Goal: Information Seeking & Learning: Learn about a topic

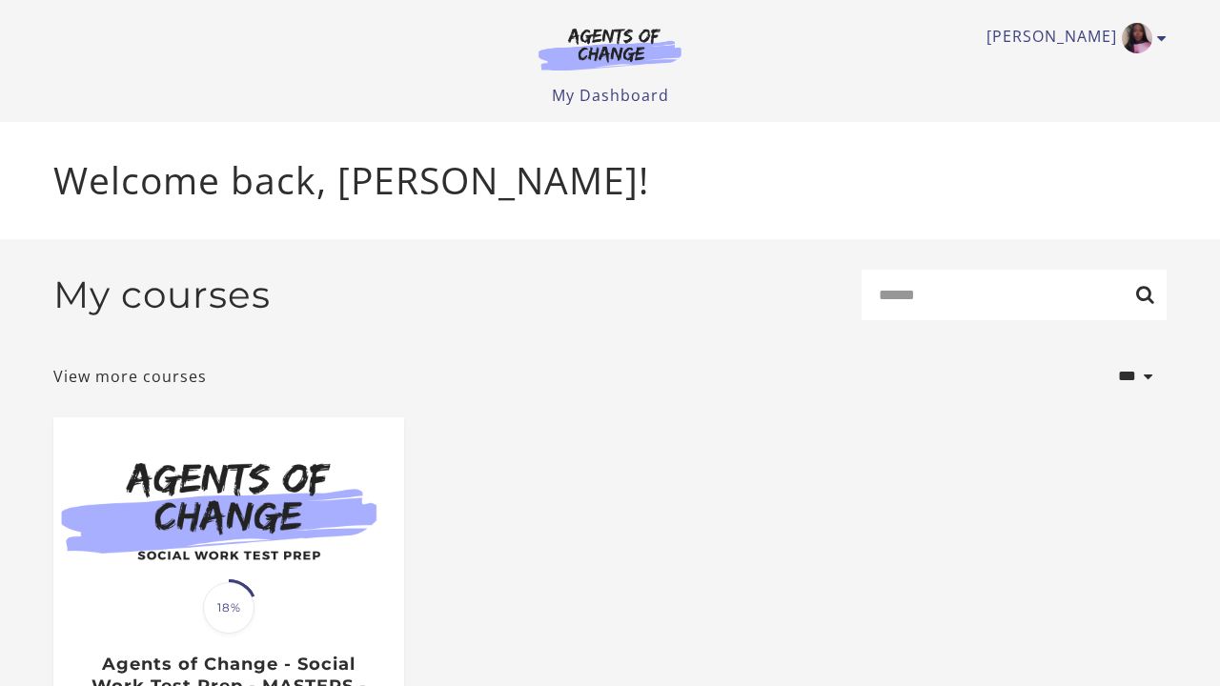
click at [247, 533] on img at bounding box center [228, 511] width 351 height 189
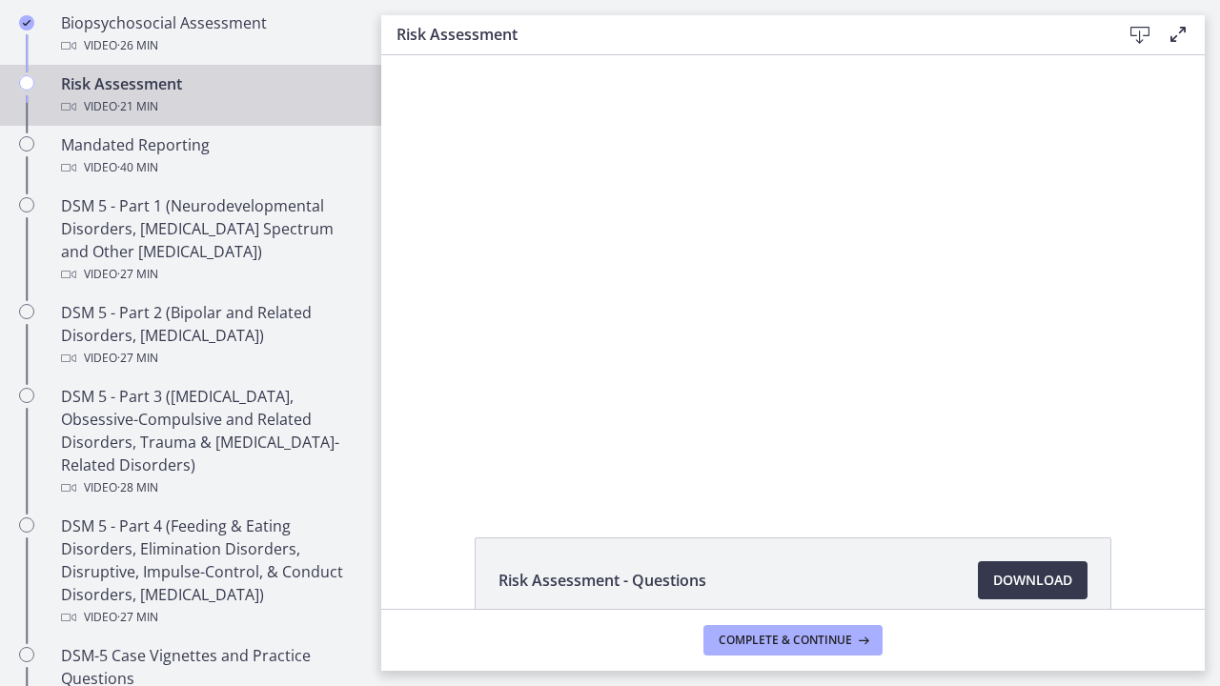
scroll to position [748, 0]
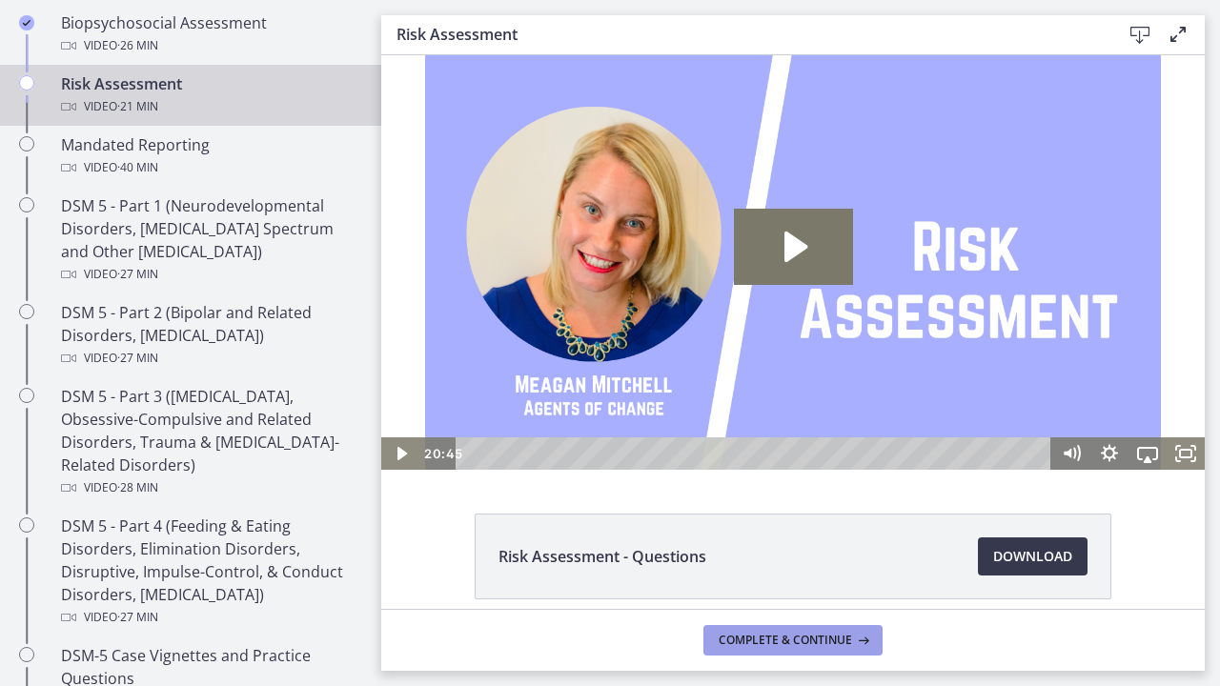
click at [741, 640] on span "Complete & continue" at bounding box center [784, 640] width 133 height 15
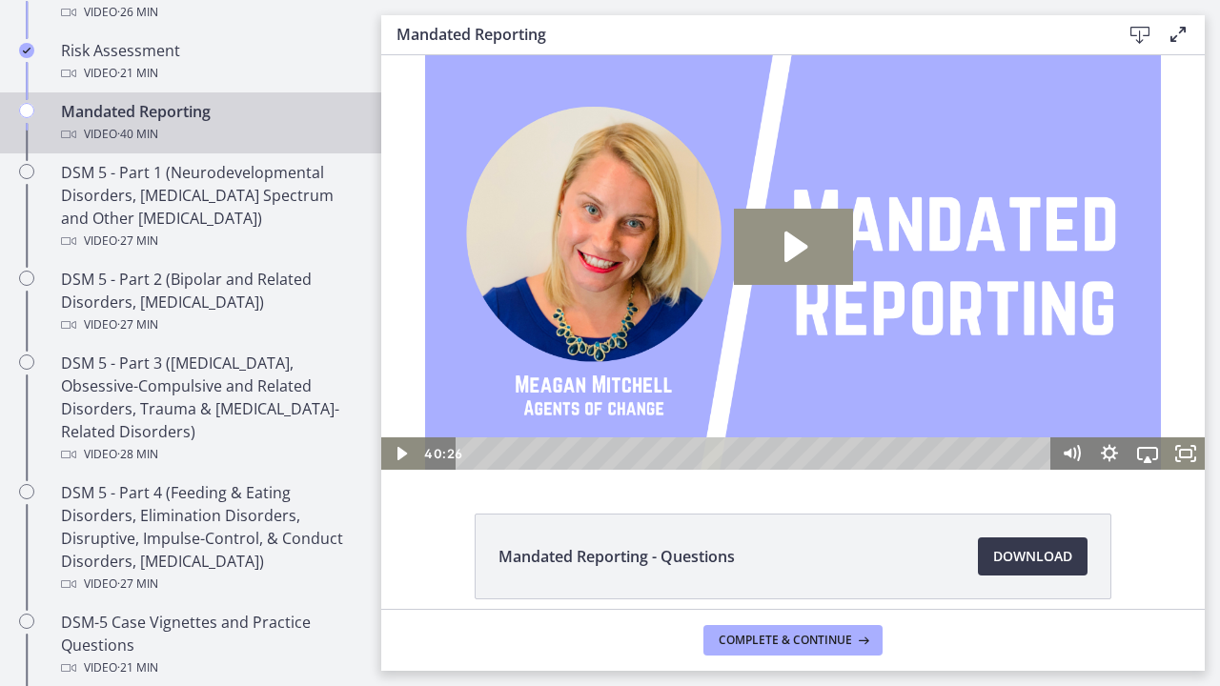
click at [777, 250] on icon "Play Video: cbe2enmtov91j64ibrrg.mp4" at bounding box center [793, 247] width 119 height 76
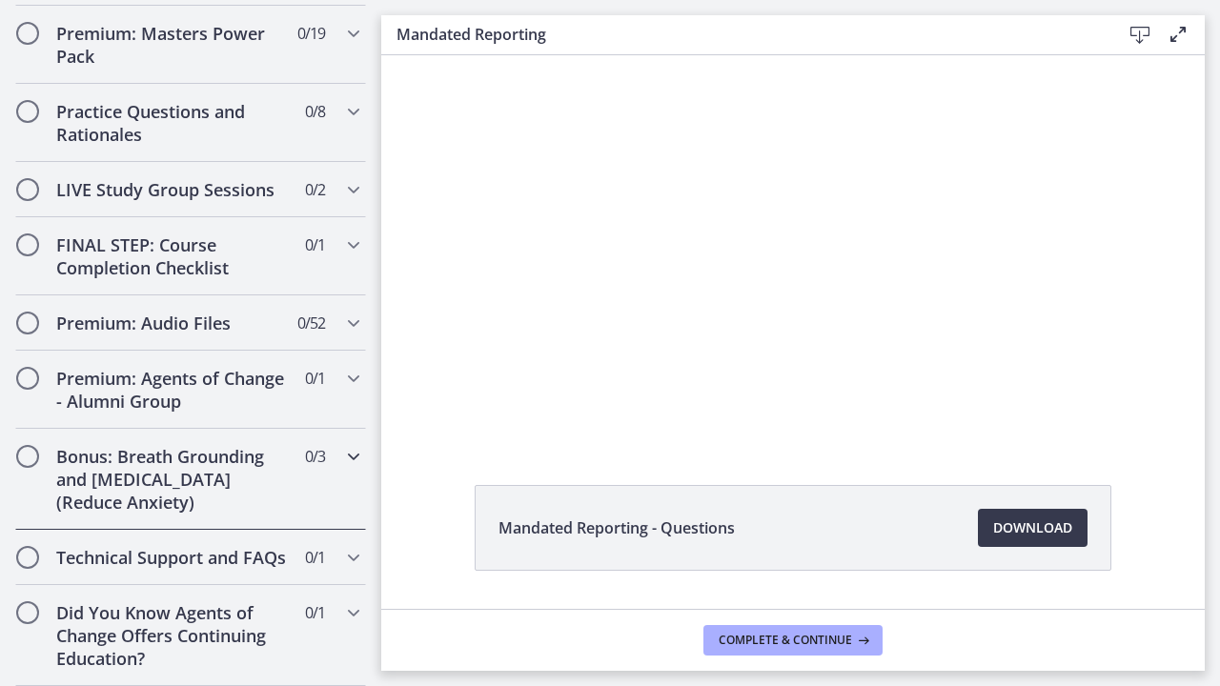
scroll to position [2076, 0]
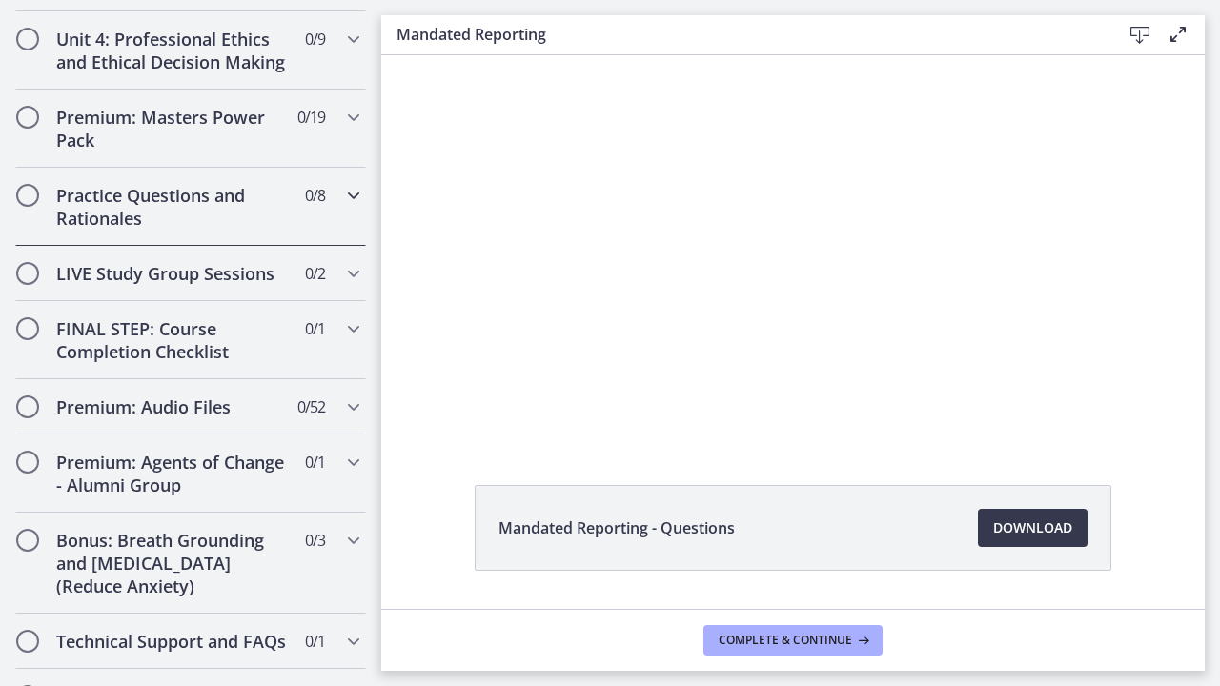
click at [216, 198] on h2 "Practice Questions and Rationales" at bounding box center [172, 207] width 232 height 46
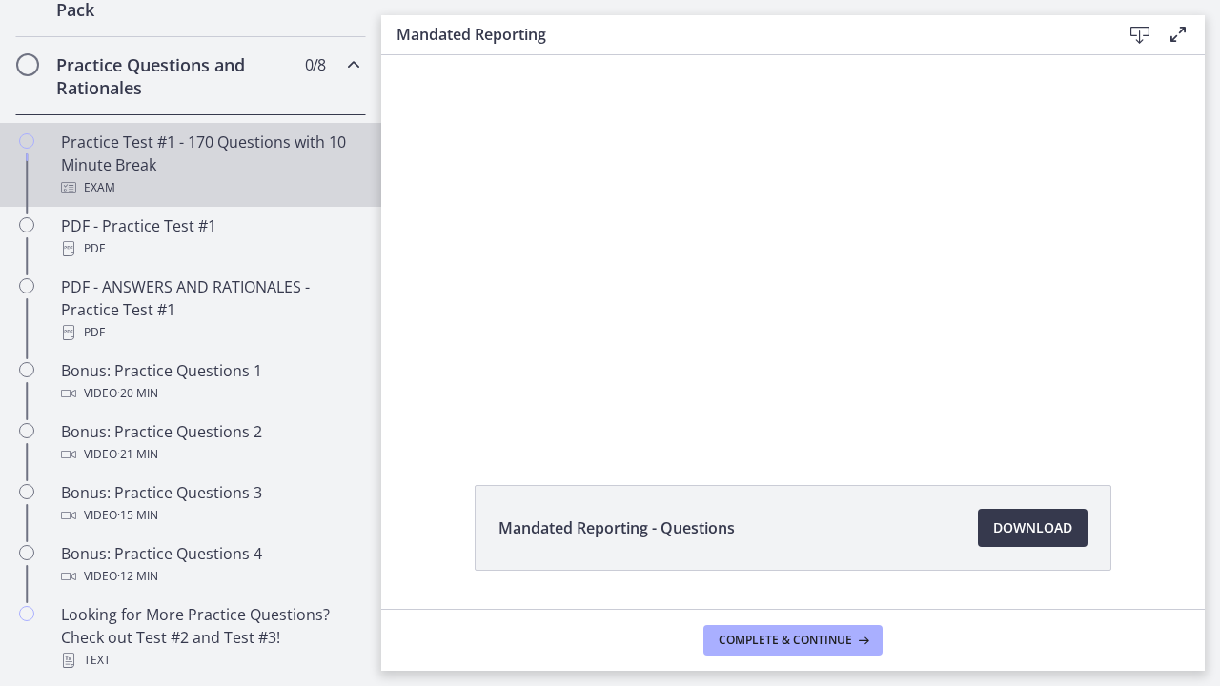
scroll to position [963, 0]
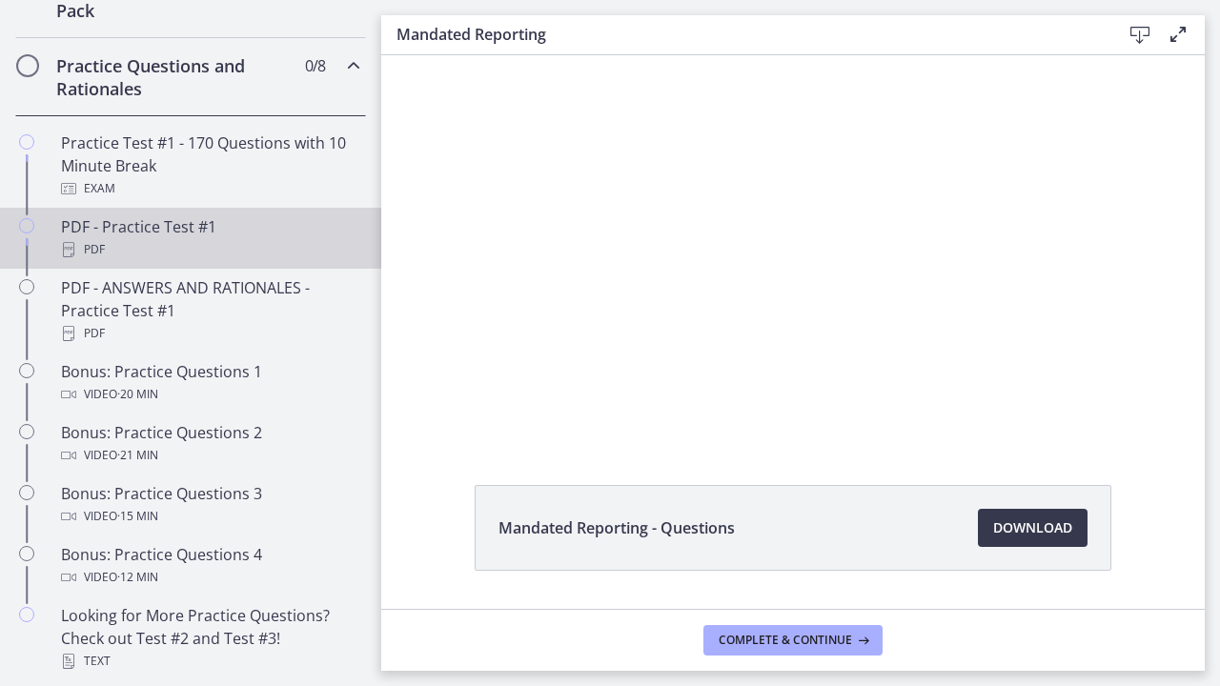
click at [147, 232] on div "PDF - Practice Test #1 PDF" at bounding box center [209, 238] width 297 height 46
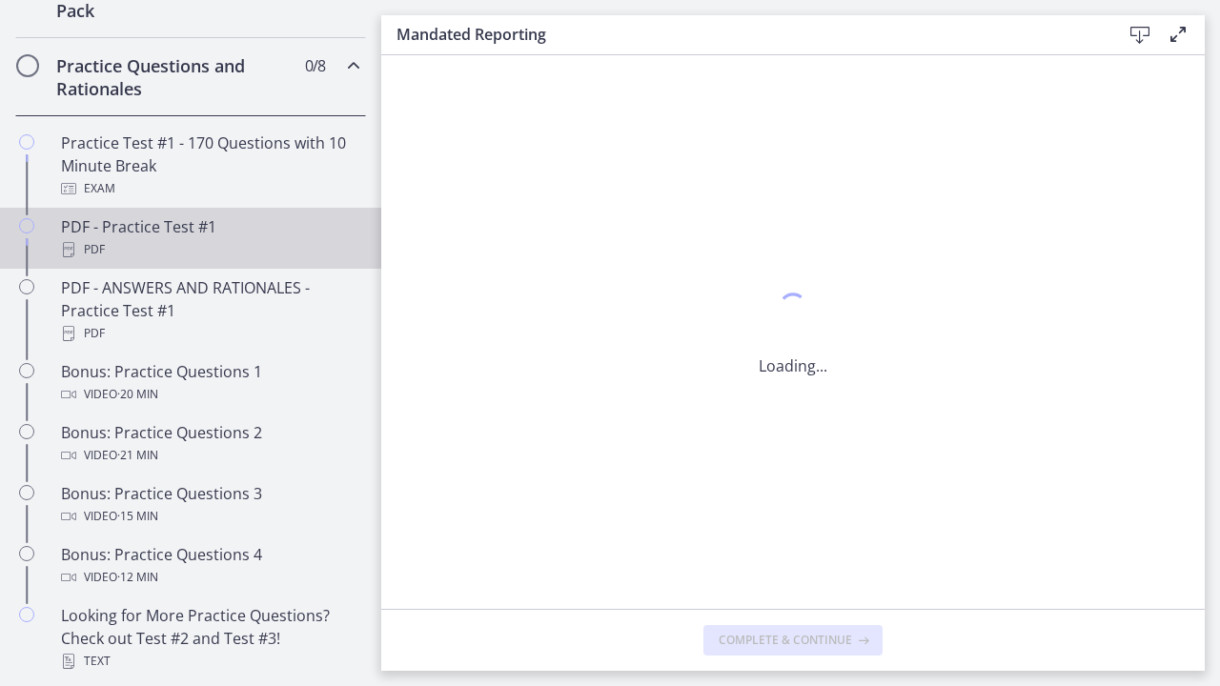
scroll to position [0, 0]
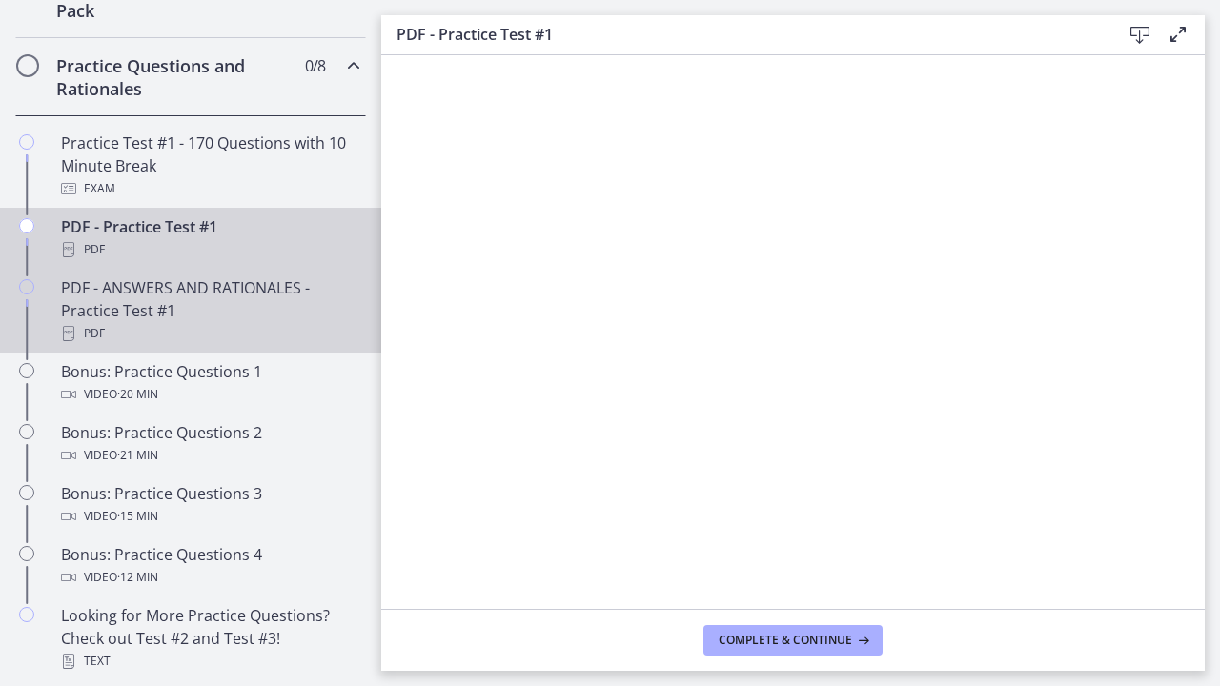
click at [278, 287] on div "PDF - ANSWERS AND RATIONALES - Practice Test #1 PDF" at bounding box center [209, 310] width 297 height 69
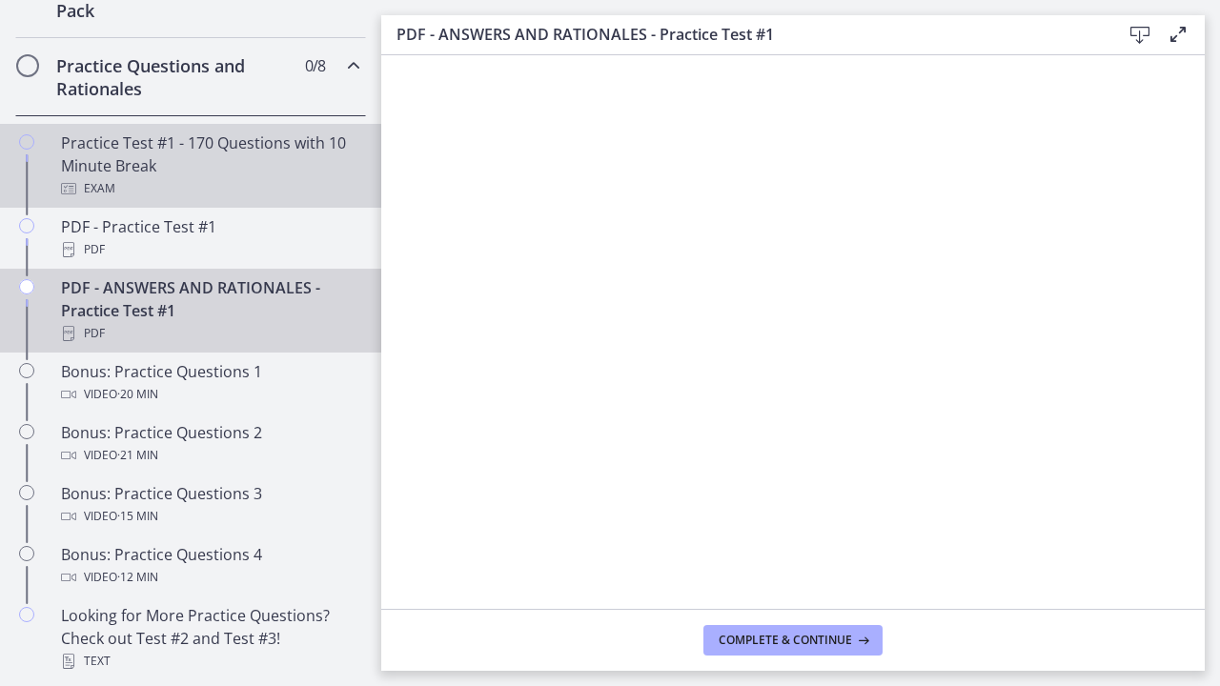
click at [271, 151] on div "Practice Test #1 - 170 Questions with 10 Minute Break Exam" at bounding box center [209, 165] width 297 height 69
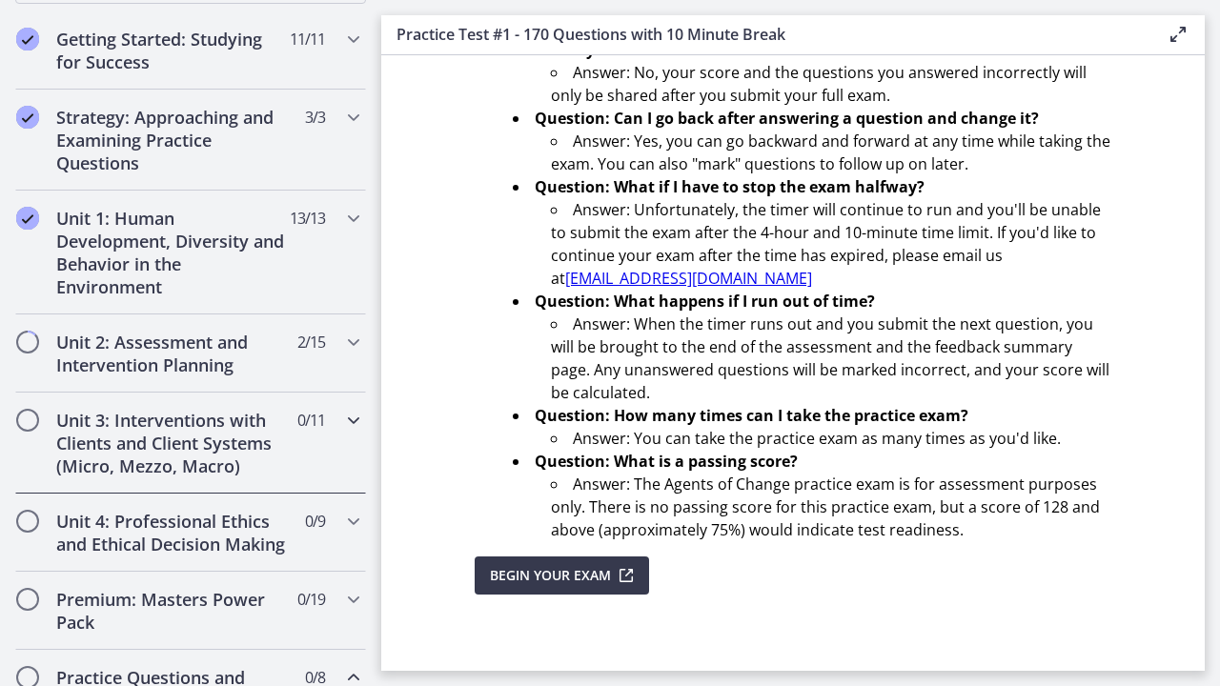
scroll to position [358, 0]
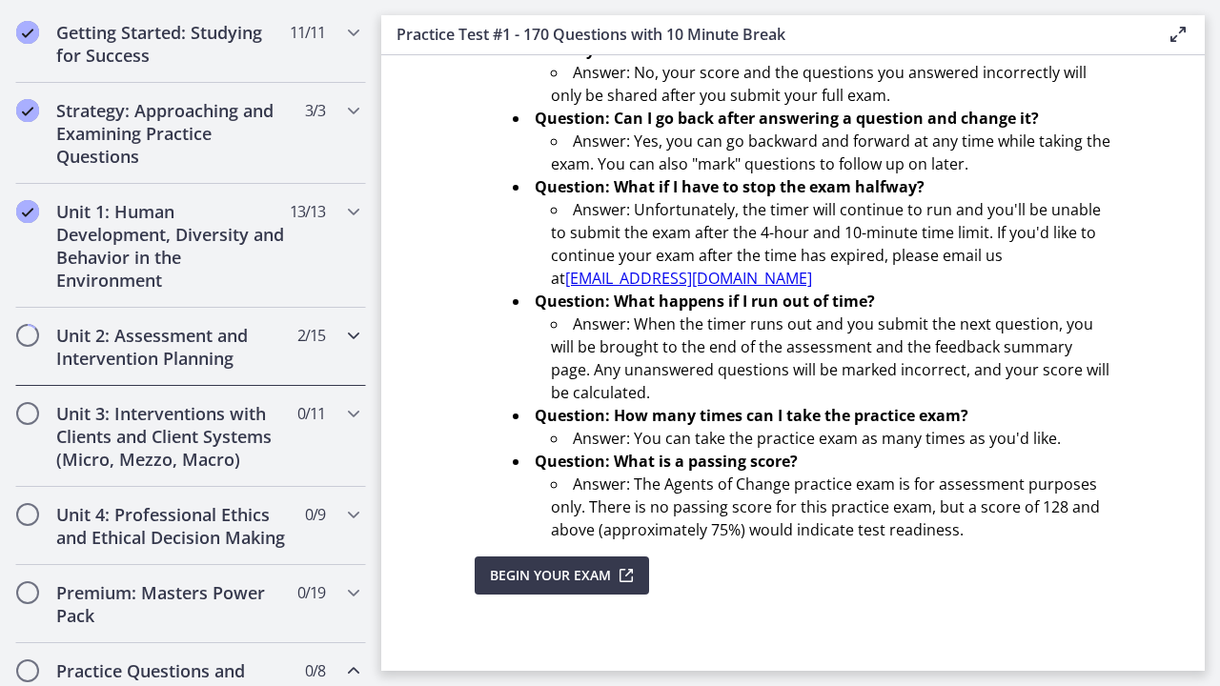
click at [250, 336] on h2 "Unit 2: Assessment and Intervention Planning" at bounding box center [172, 347] width 232 height 46
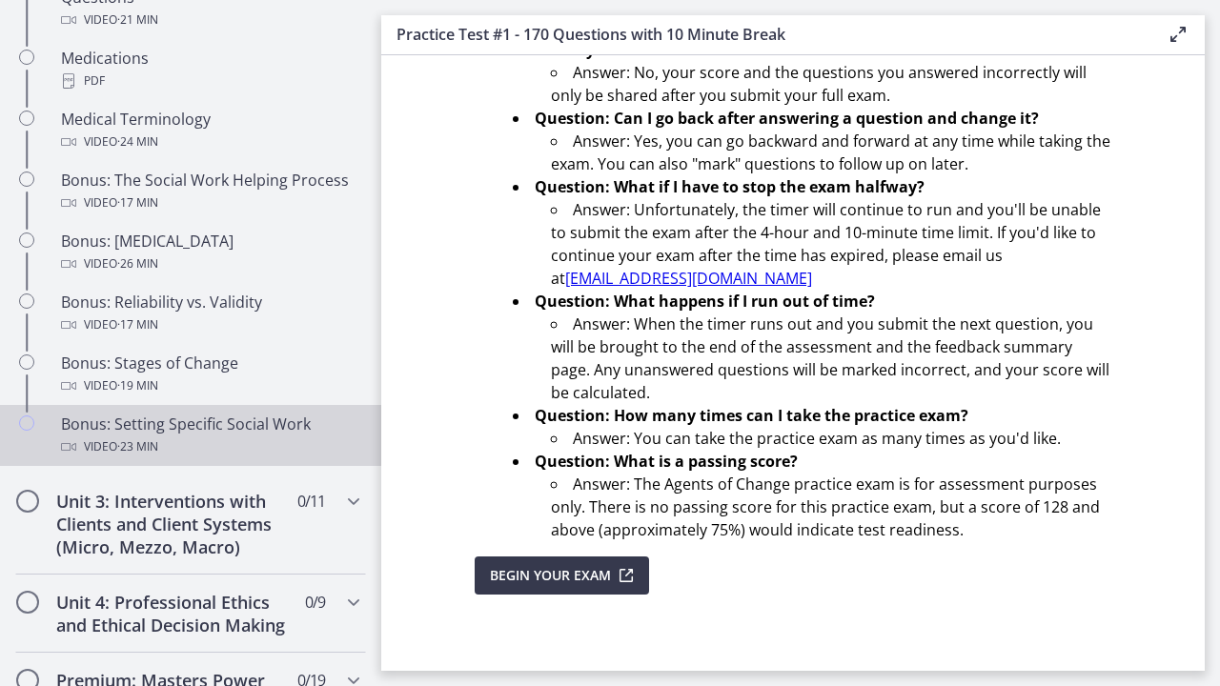
scroll to position [1439, 0]
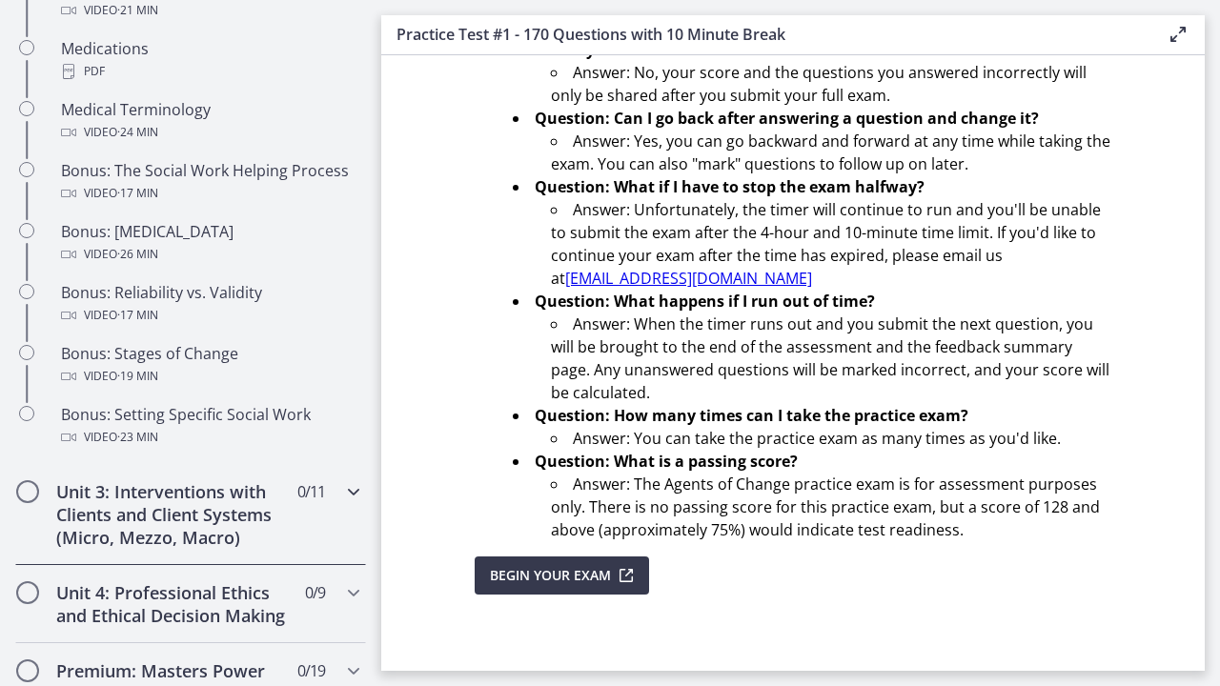
click at [169, 523] on h2 "Unit 3: Interventions with Clients and Client Systems (Micro, Mezzo, Macro)" at bounding box center [172, 514] width 232 height 69
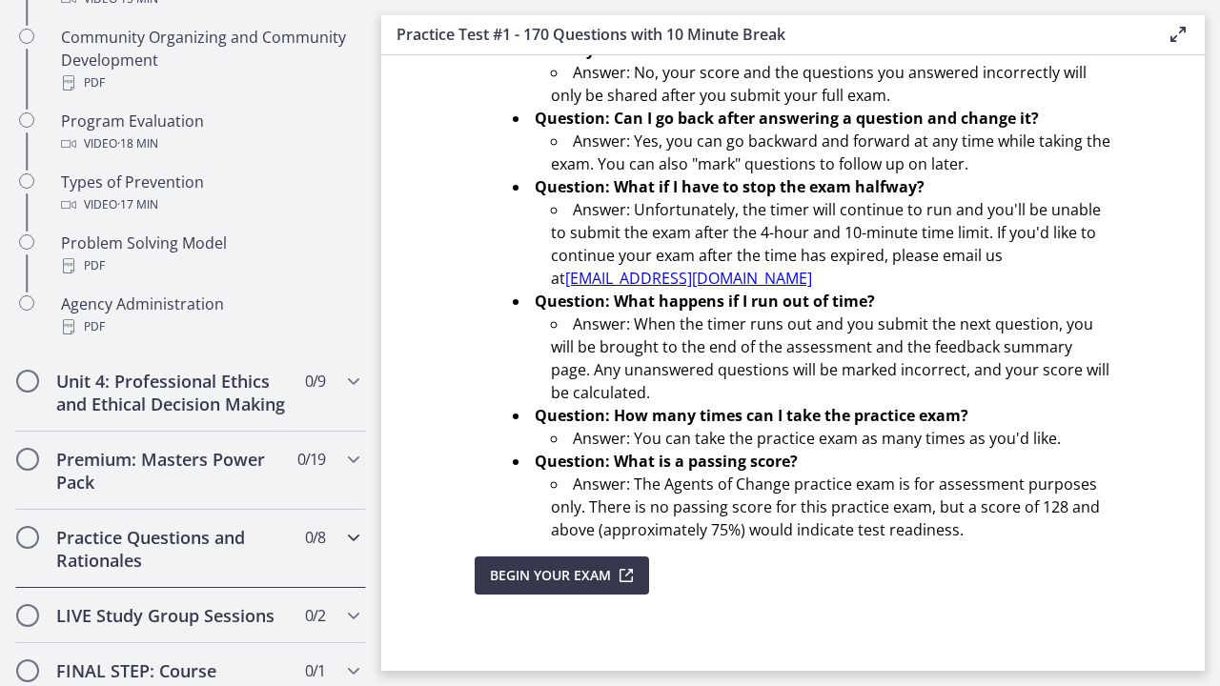
scroll to position [1235, 0]
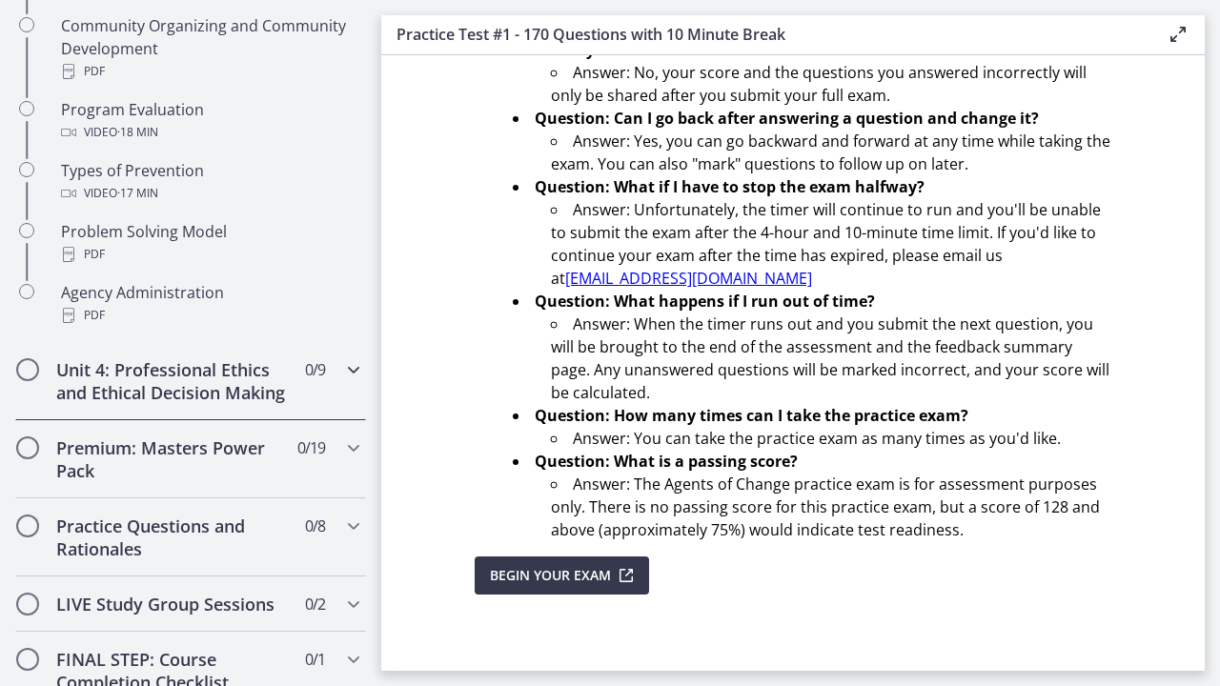
click at [188, 395] on h2 "Unit 4: Professional Ethics and Ethical Decision Making" at bounding box center [172, 381] width 232 height 46
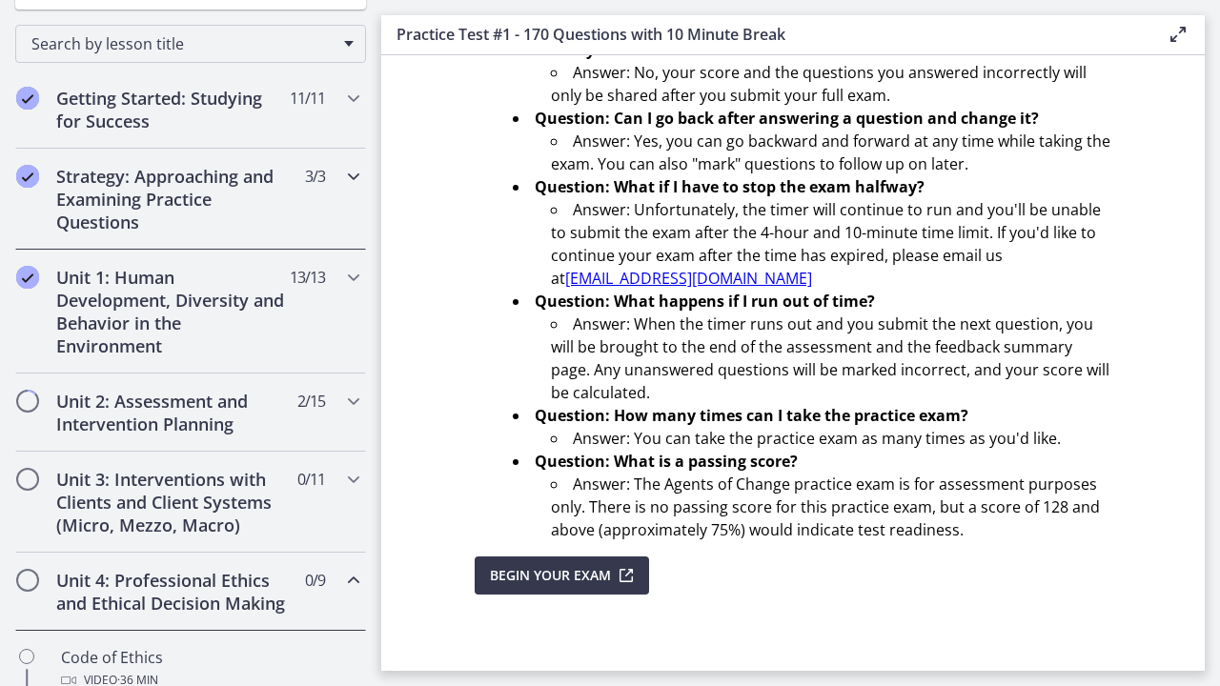
scroll to position [438, 0]
